Goal: Find specific page/section: Find specific page/section

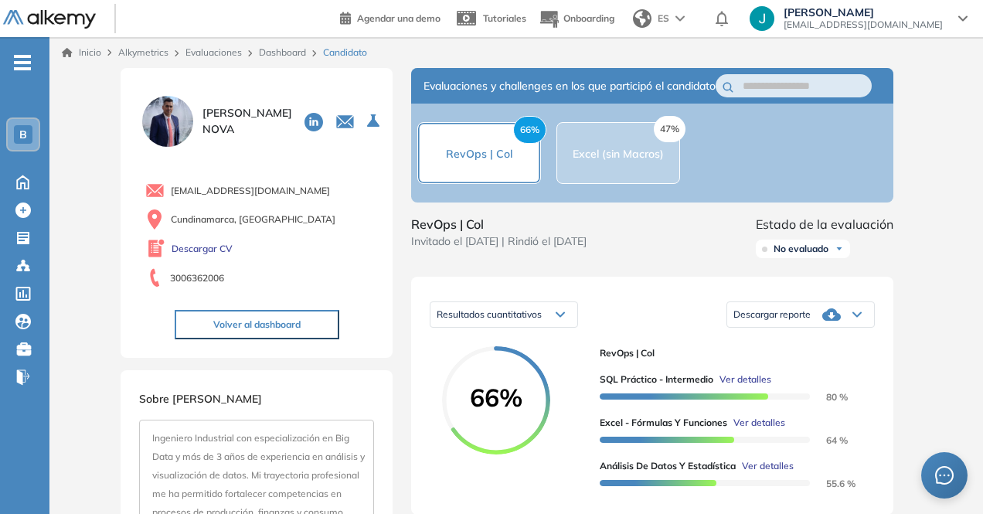
click at [87, 56] on link "Inicio" at bounding box center [81, 53] width 39 height 14
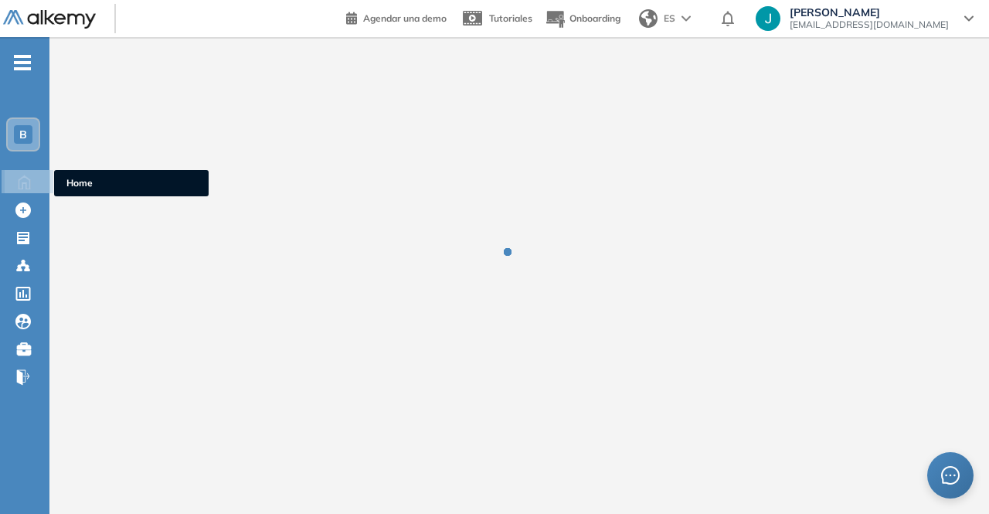
click at [29, 189] on icon at bounding box center [25, 181] width 12 height 13
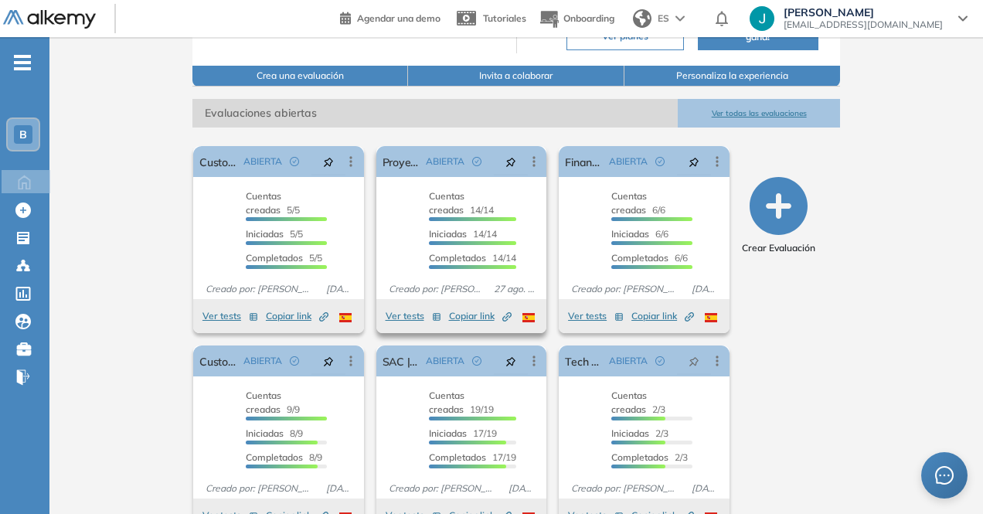
scroll to position [230, 0]
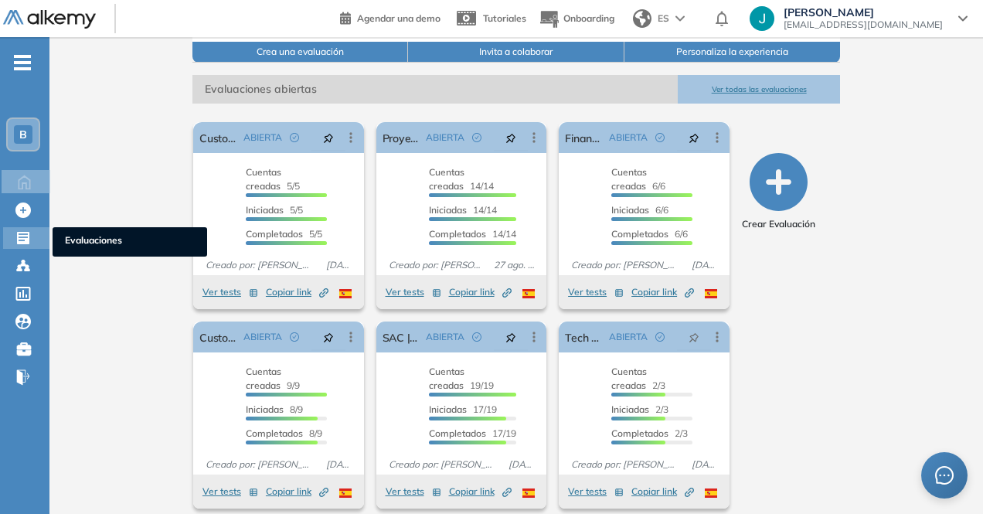
click at [20, 234] on icon at bounding box center [22, 237] width 15 height 15
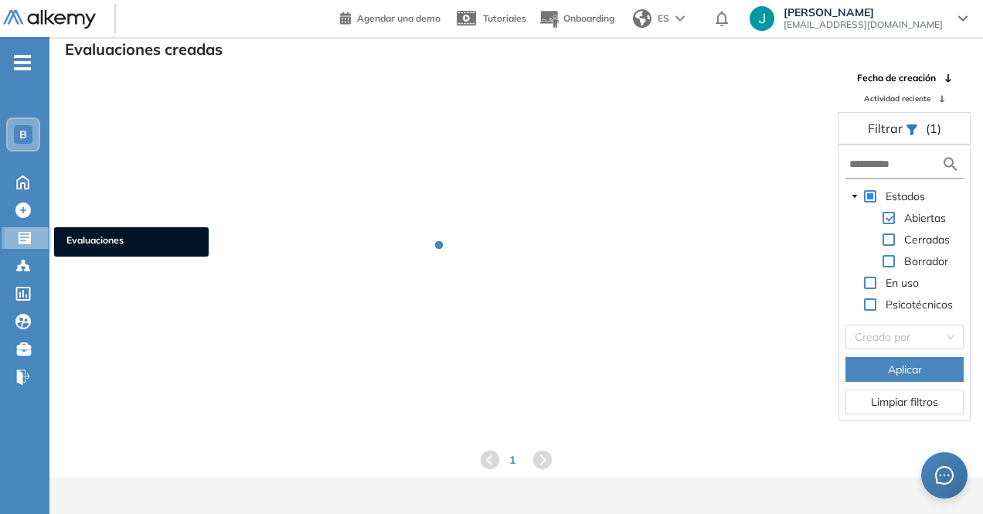
scroll to position [37, 0]
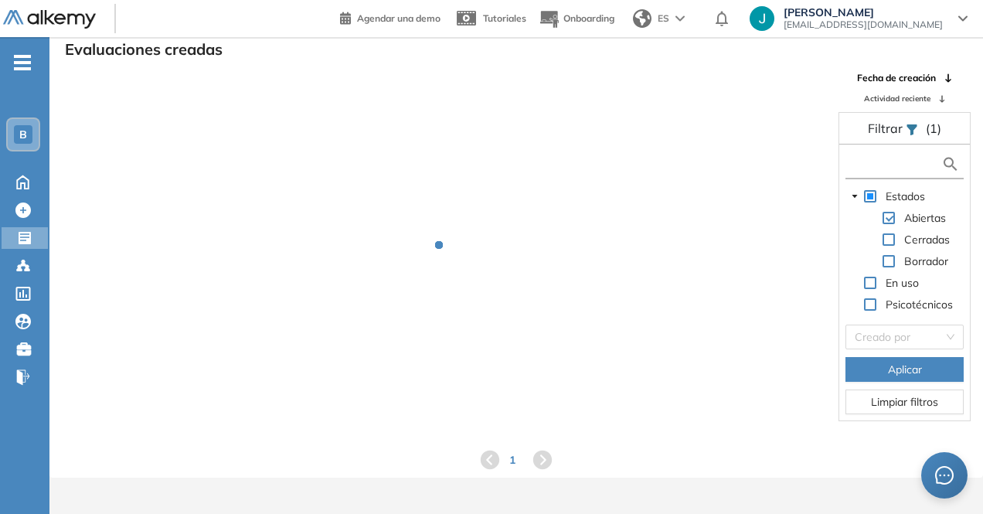
click at [920, 169] on input "text" at bounding box center [895, 164] width 92 height 16
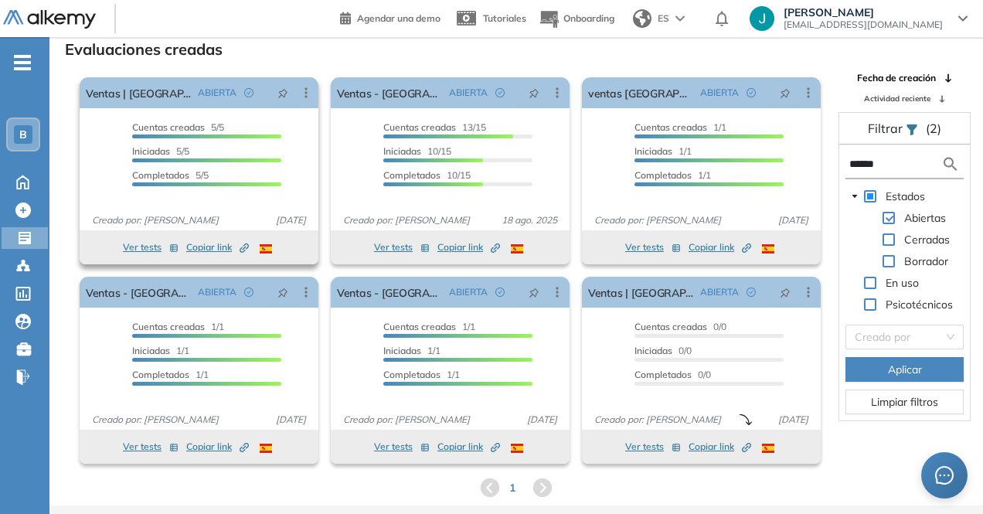
type input "******"
click at [206, 247] on span "Copiar link Created by potrace 1.16, written by [PERSON_NAME] [DATE]-[DATE]" at bounding box center [217, 247] width 63 height 14
click at [149, 238] on button "Ver tests" at bounding box center [151, 247] width 56 height 19
click at [148, 245] on div "El proctoring será activado ¡Importante!: Los usuarios que ya realizaron la eva…" at bounding box center [198, 170] width 251 height 199
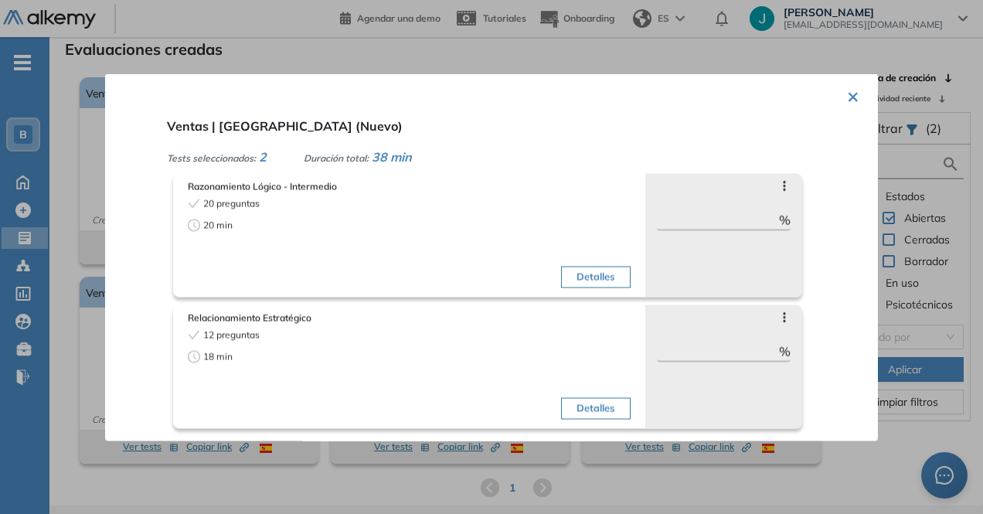
click at [840, 97] on div "× Ventas | [GEOGRAPHIC_DATA] (Nuevo) Tests seleccionados: 2 Duración total: 38 …" at bounding box center [491, 256] width 773 height 367
click at [849, 99] on button "×" at bounding box center [853, 95] width 12 height 30
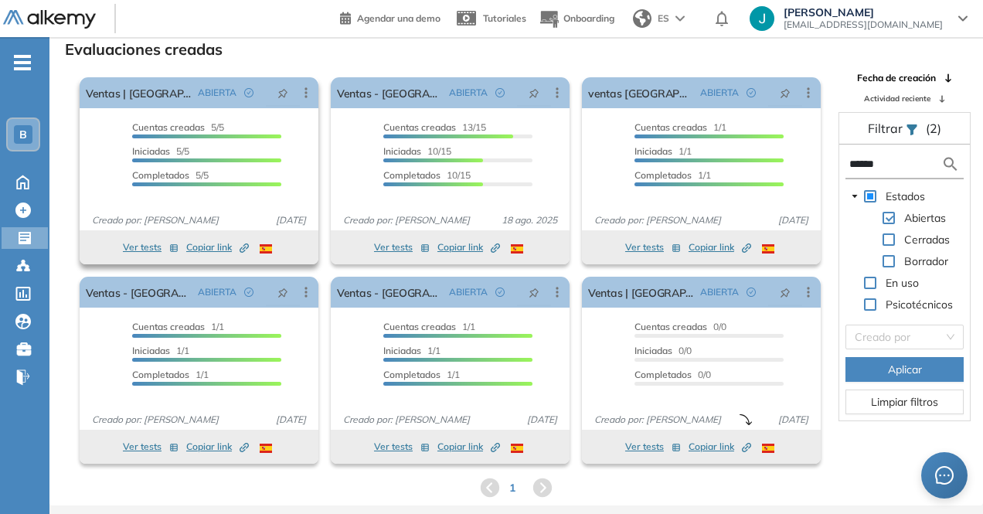
click at [199, 247] on span "Copiar link Created by potrace 1.16, written by [PERSON_NAME] [DATE]-[DATE]" at bounding box center [217, 247] width 63 height 14
